Goal: Task Accomplishment & Management: Manage account settings

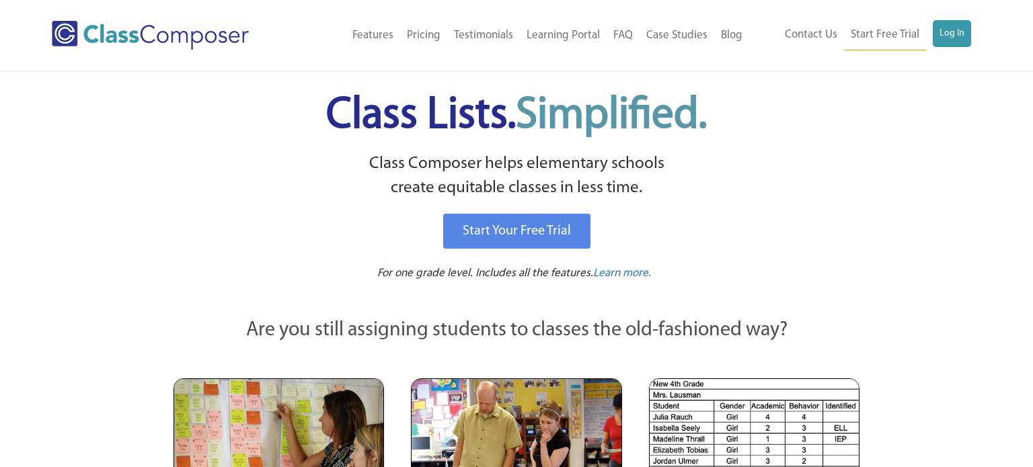
click at [975, 30] on div "Contact Us Start Free Trial Log In" at bounding box center [865, 35] width 233 height 30
click at [942, 36] on link "Log In" at bounding box center [952, 33] width 38 height 27
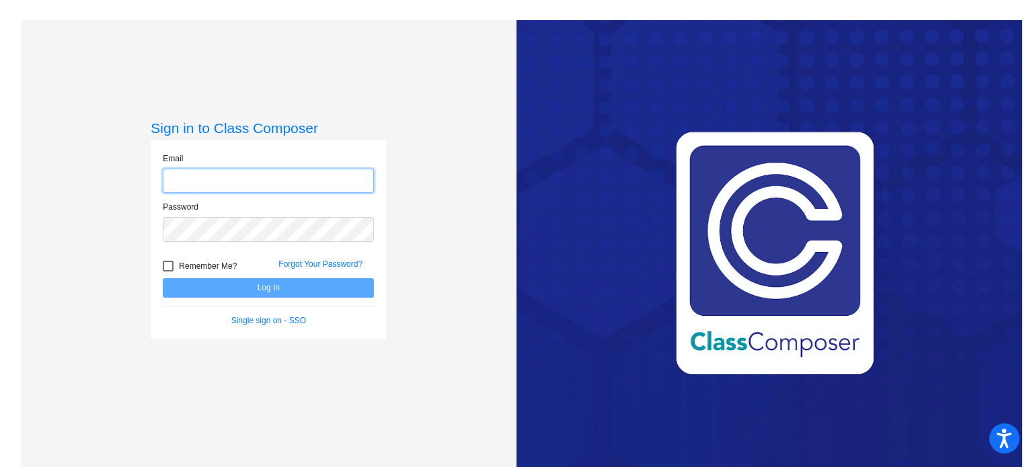
type input "[PERSON_NAME][EMAIL_ADDRESS][DOMAIN_NAME]"
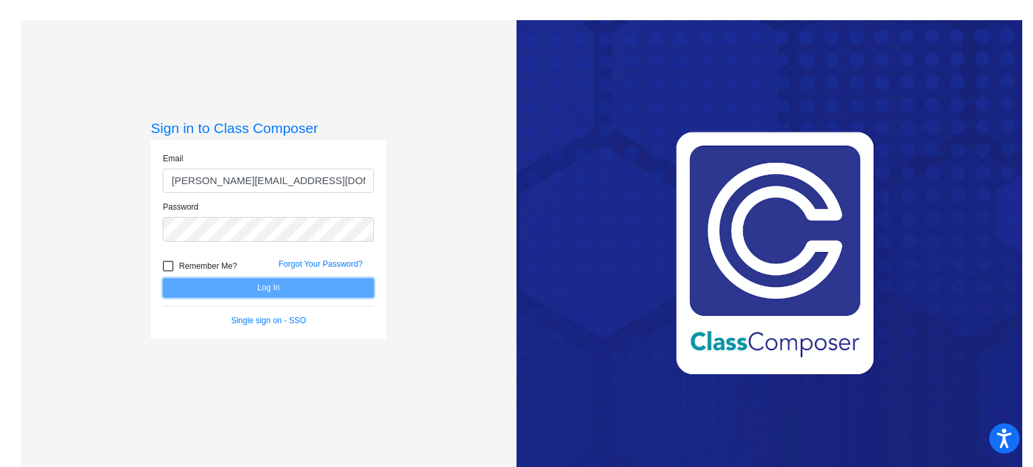
click at [310, 286] on button "Log In" at bounding box center [268, 288] width 211 height 20
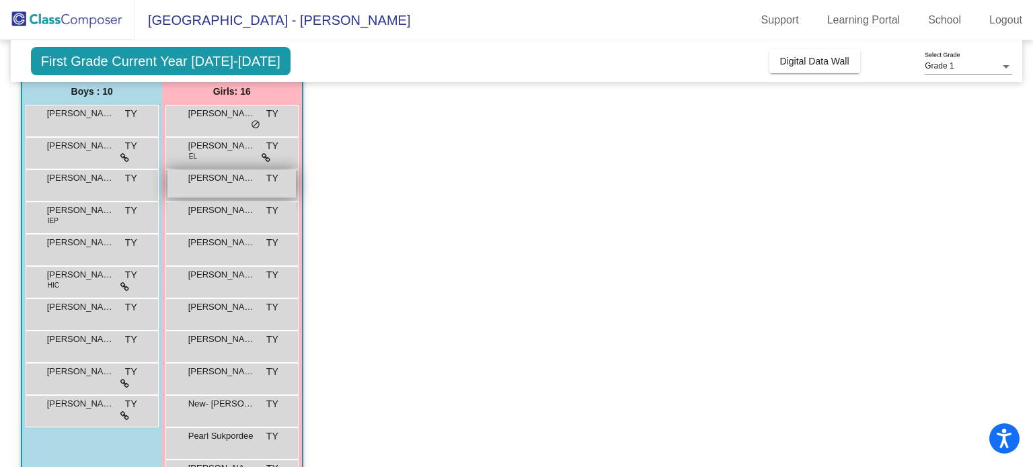
scroll to position [116, 0]
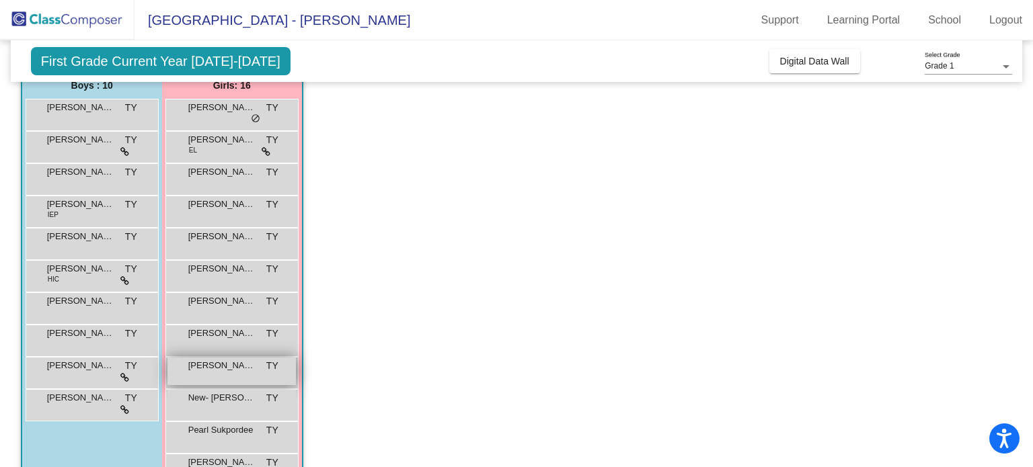
click at [213, 367] on span "[PERSON_NAME]" at bounding box center [221, 365] width 67 height 13
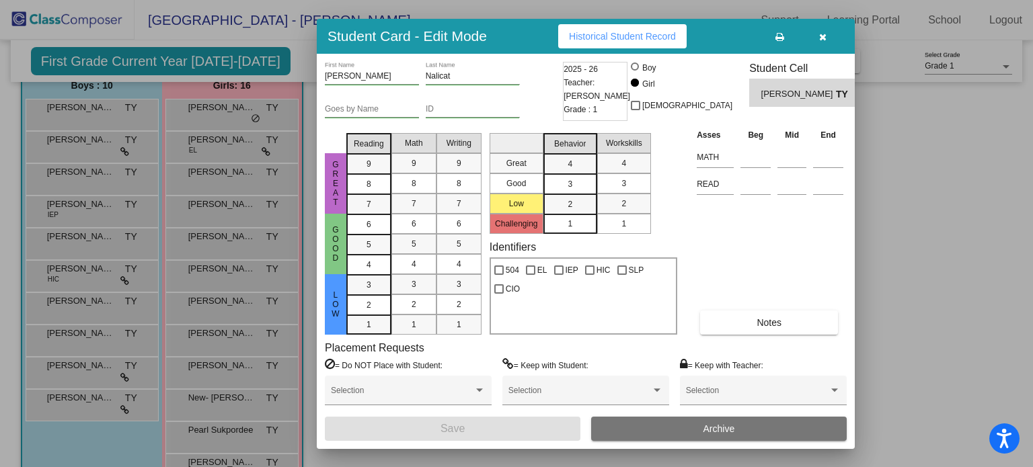
click at [391, 110] on input "Goes by Name" at bounding box center [372, 109] width 94 height 9
click at [486, 40] on div "Student Card - Edit Mode Historical Student Record" at bounding box center [586, 36] width 538 height 35
click at [631, 42] on button "Historical Student Record" at bounding box center [622, 36] width 128 height 24
click at [825, 33] on icon "button" at bounding box center [822, 36] width 7 height 9
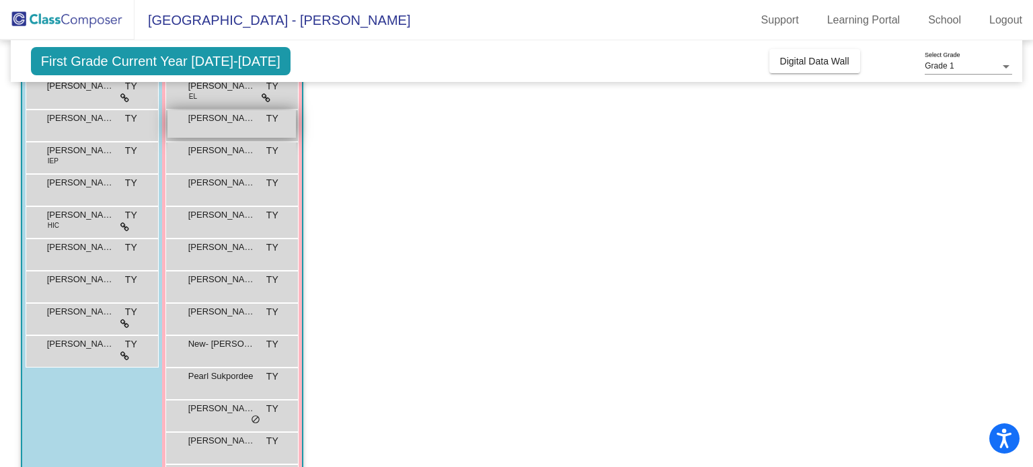
scroll to position [172, 0]
click at [434, 250] on app-classroom "Class 3 picture_as_pdf Tracy Yates Add Student First Name Last Name Student Id …" at bounding box center [517, 268] width 992 height 625
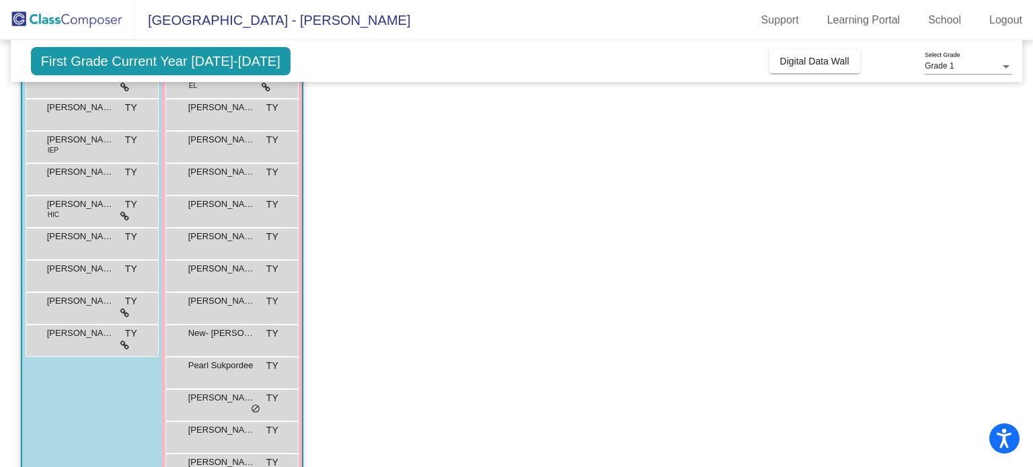
scroll to position [186, 0]
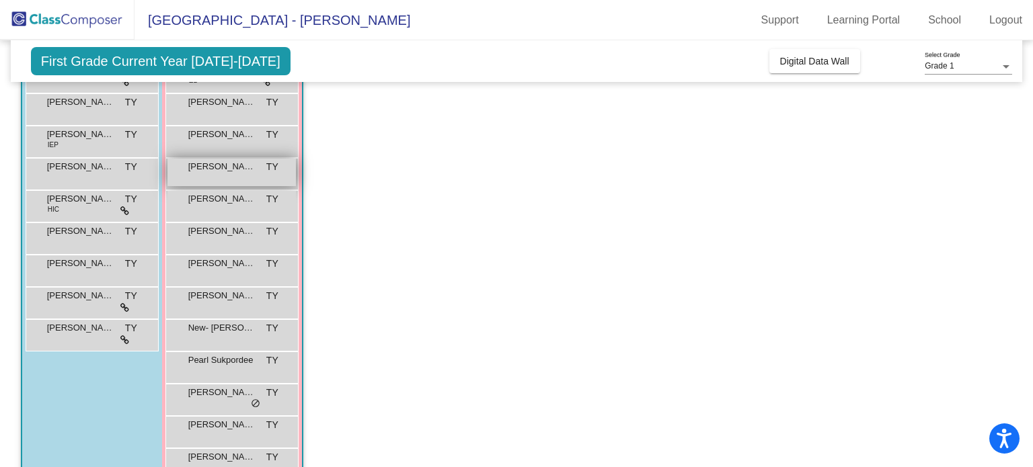
click at [223, 176] on div "Eliana Mesa TY lock do_not_disturb_alt" at bounding box center [231, 173] width 128 height 28
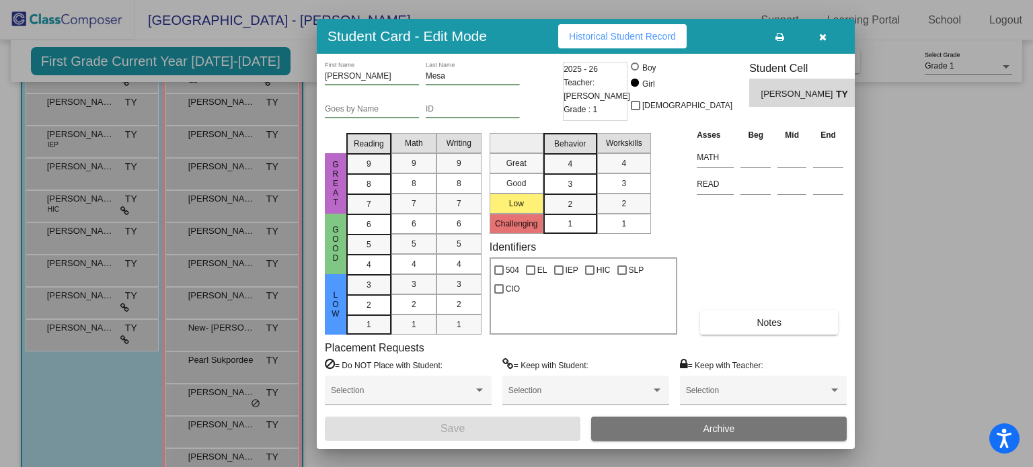
click at [586, 42] on button "Historical Student Record" at bounding box center [622, 36] width 128 height 24
click at [825, 37] on icon "button" at bounding box center [822, 36] width 7 height 9
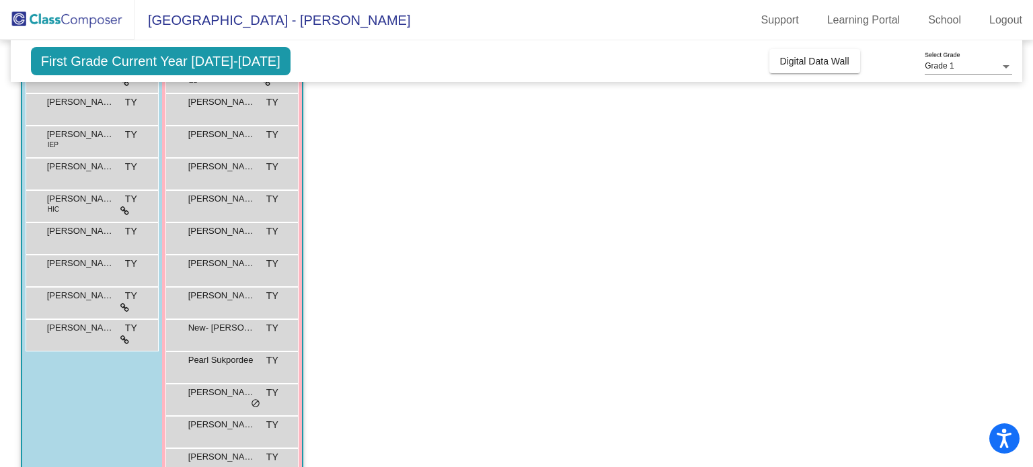
scroll to position [149, 0]
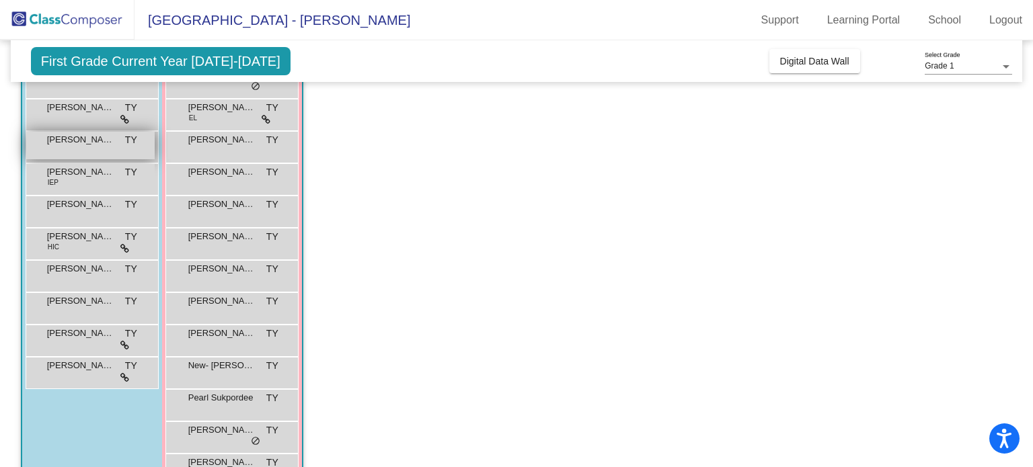
click at [88, 147] on div "Charles Browder TY lock do_not_disturb_alt" at bounding box center [90, 146] width 128 height 28
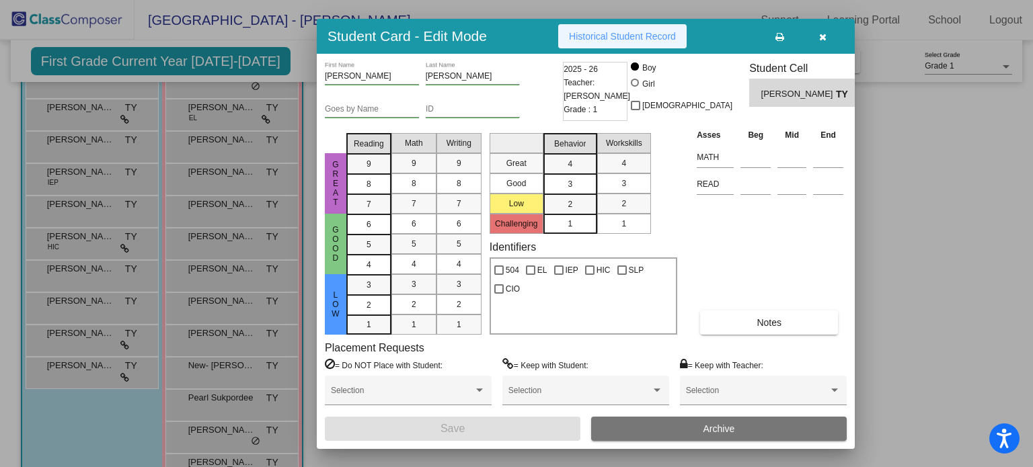
click at [598, 33] on span "Historical Student Record" at bounding box center [622, 36] width 107 height 11
click at [817, 39] on button "button" at bounding box center [822, 36] width 43 height 24
